Goal: Information Seeking & Learning: Learn about a topic

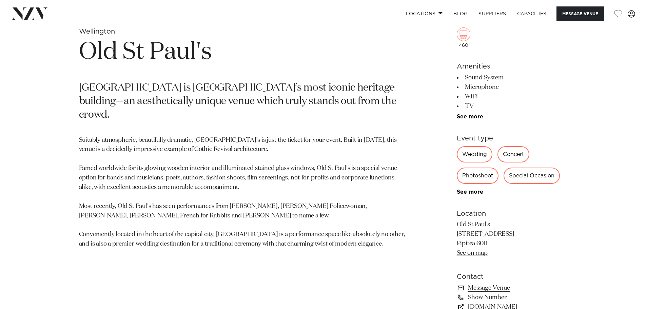
scroll to position [373, 0]
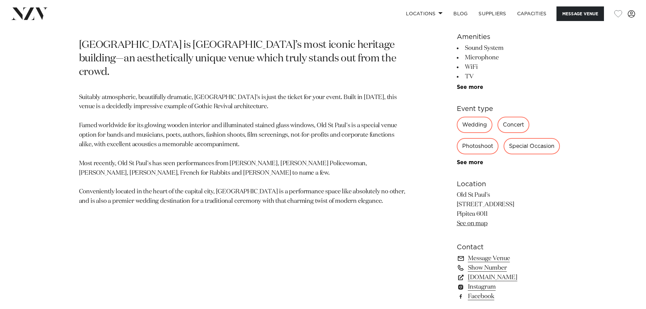
click at [534, 146] on div "Special Occasion" at bounding box center [532, 146] width 56 height 16
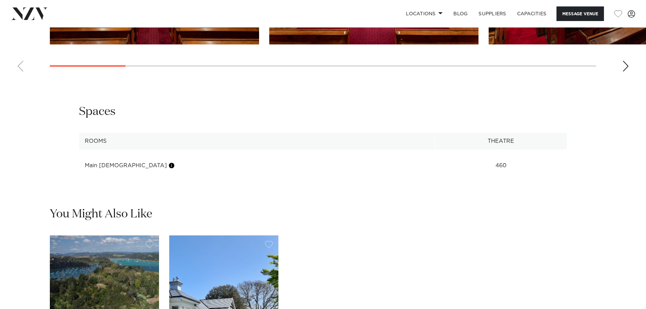
scroll to position [848, 0]
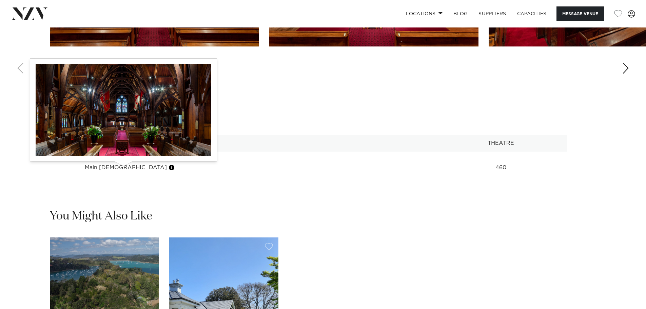
click at [168, 170] on button "button" at bounding box center [171, 167] width 7 height 7
click at [168, 168] on button "button" at bounding box center [171, 167] width 7 height 7
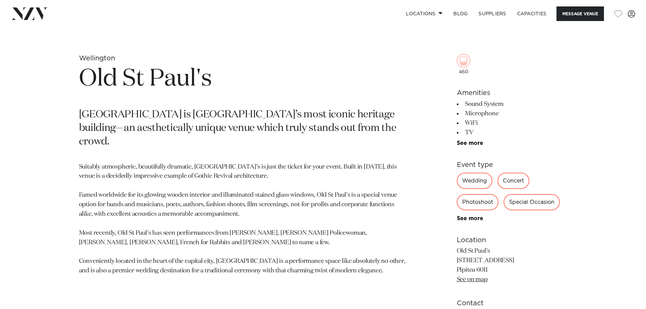
scroll to position [305, 0]
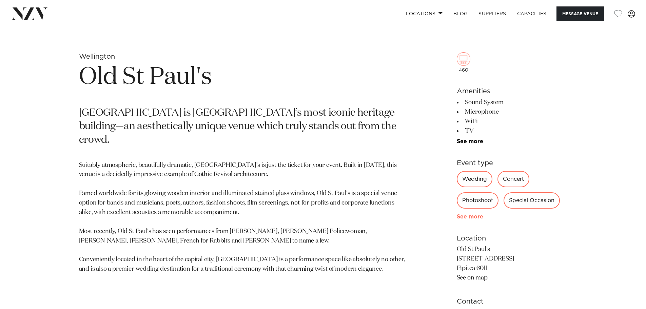
click at [469, 217] on link "See more" at bounding box center [483, 216] width 53 height 5
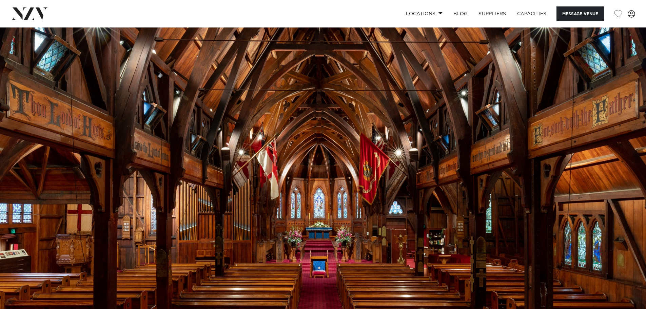
scroll to position [0, 0]
click at [435, 13] on link "Locations" at bounding box center [425, 13] width 48 height 15
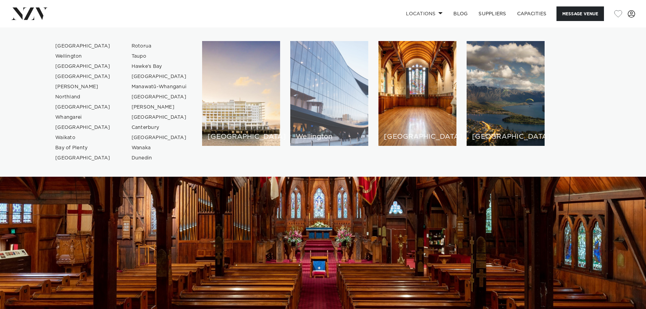
click at [342, 99] on div "Wellington" at bounding box center [329, 93] width 78 height 105
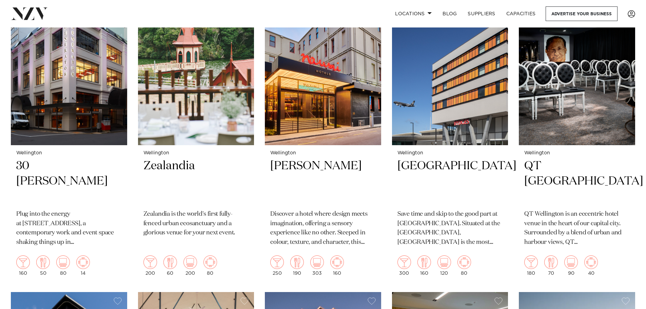
scroll to position [305, 0]
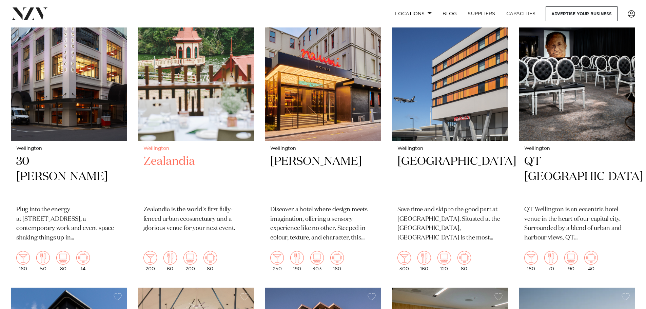
click at [179, 162] on h2 "Zealandia" at bounding box center [197, 177] width 106 height 46
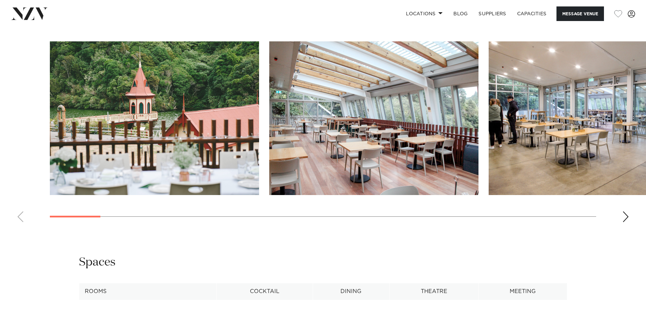
scroll to position [780, 0]
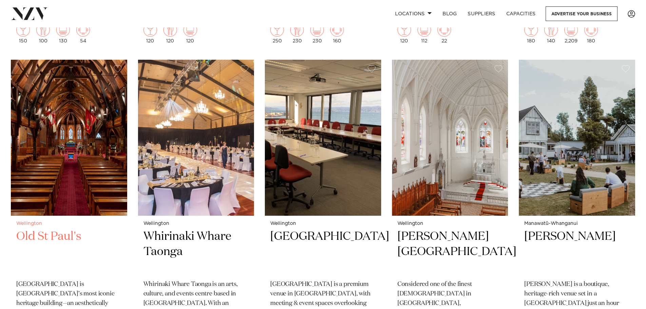
scroll to position [848, 0]
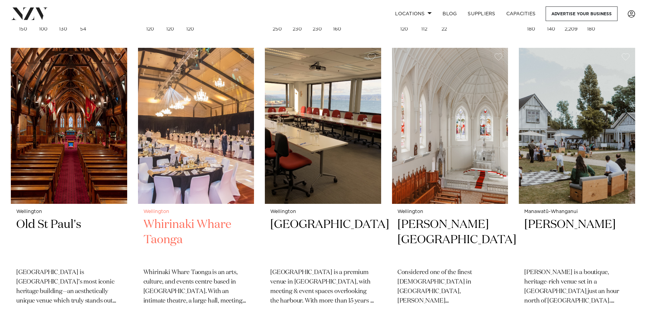
click at [163, 226] on h2 "Whirinaki Whare Taonga" at bounding box center [197, 240] width 106 height 46
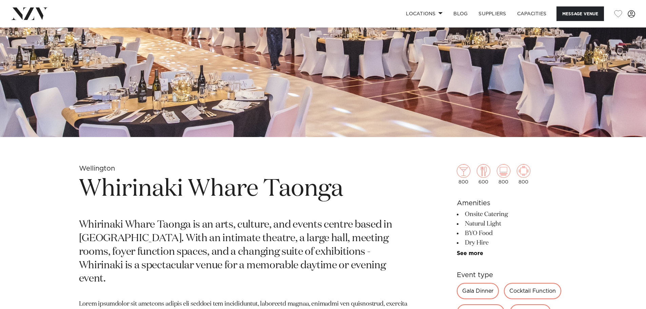
scroll to position [204, 0]
